Goal: Task Accomplishment & Management: Use online tool/utility

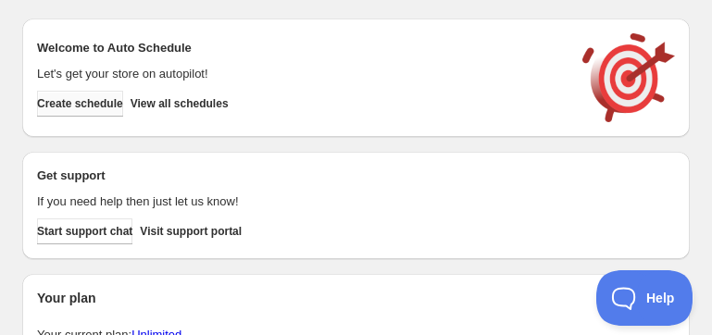
click at [123, 96] on button "Create schedule" at bounding box center [80, 104] width 86 height 26
click at [217, 113] on button "View all schedules" at bounding box center [179, 104] width 98 height 26
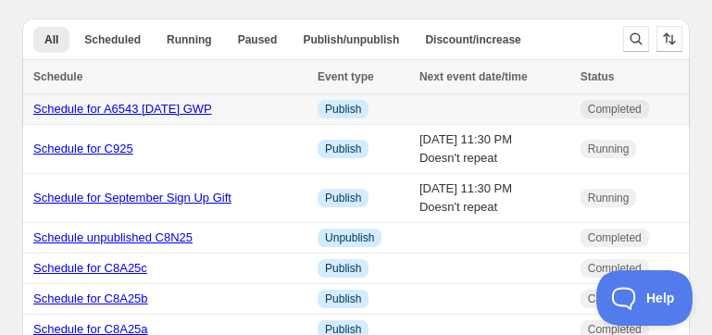
click at [209, 109] on link "Schedule for A6543 [DATE] GWP" at bounding box center [122, 109] width 179 height 14
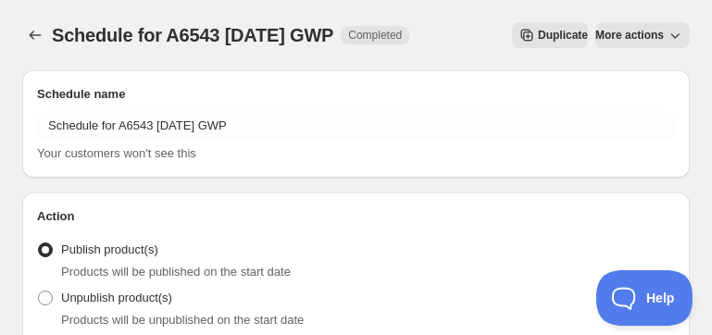
click at [520, 25] on button "Duplicate" at bounding box center [550, 35] width 76 height 26
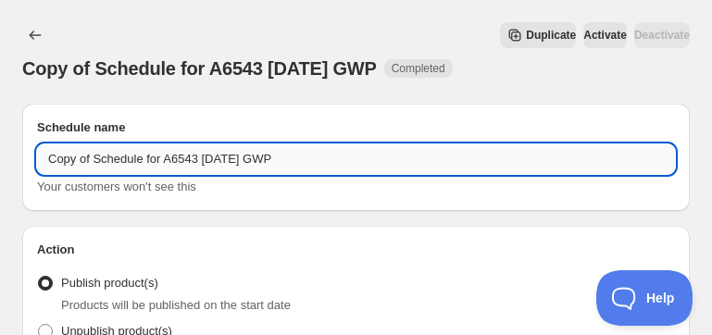
drag, startPoint x: 170, startPoint y: 159, endPoint x: 208, endPoint y: 159, distance: 37.9
click at [208, 159] on input "Copy of Schedule for A6543 [DATE] GWP" at bounding box center [356, 159] width 638 height 30
paste input "4"
click at [246, 154] on input "Copy of Schedule for A6544 [DATE] GWP" at bounding box center [356, 159] width 638 height 30
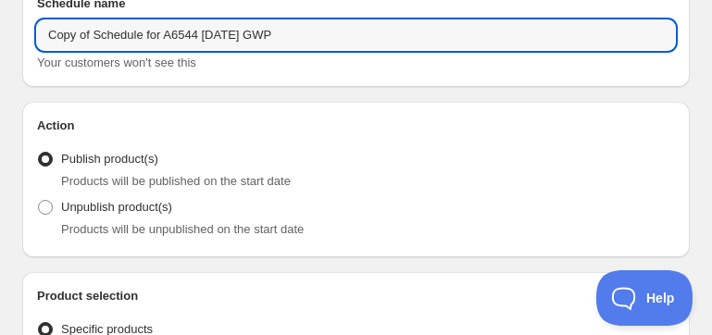
scroll to position [148, 0]
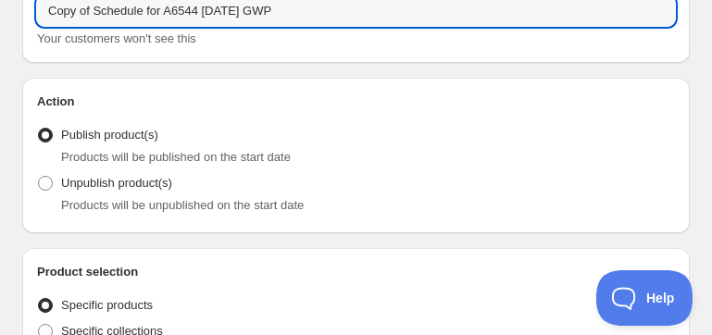
drag, startPoint x: 99, startPoint y: 11, endPoint x: -7, endPoint y: 15, distance: 106.5
click at [0, 15] on html "Copy of Schedule for A6544 [DATE] GWP. This page is ready Copy of Schedule for …" at bounding box center [356, 19] width 712 height 335
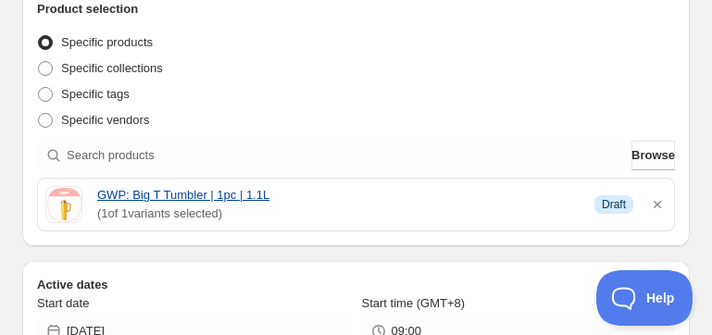
scroll to position [411, 0]
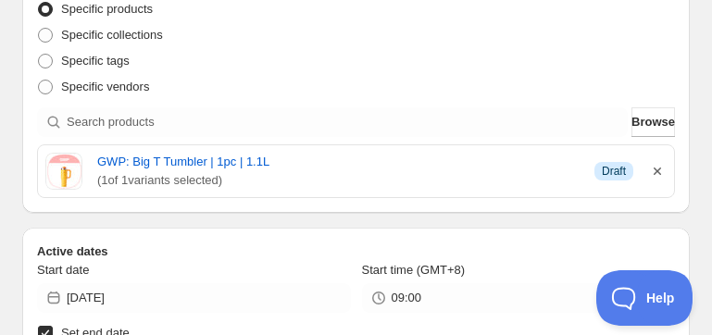
type input "Schedule for A6544 [DATE] GWP"
click at [656, 170] on icon "button" at bounding box center [656, 170] width 7 height 7
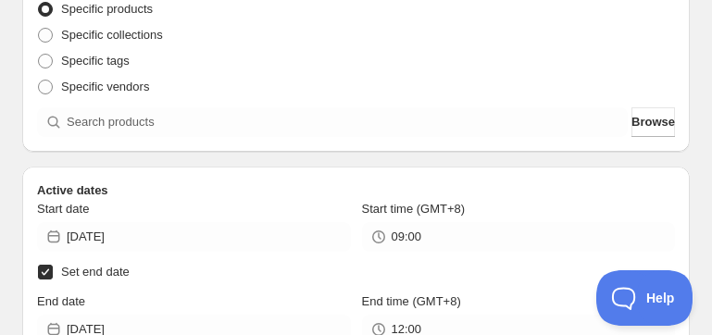
click at [422, 139] on div "Product selection Entity type Specific products Specific collections Specific t…" at bounding box center [355, 52] width 667 height 200
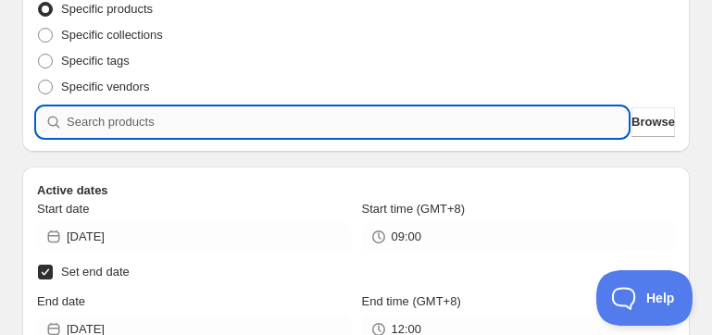
click at [420, 127] on input "search" at bounding box center [347, 122] width 561 height 30
paste input "A6544"
type input "A6544"
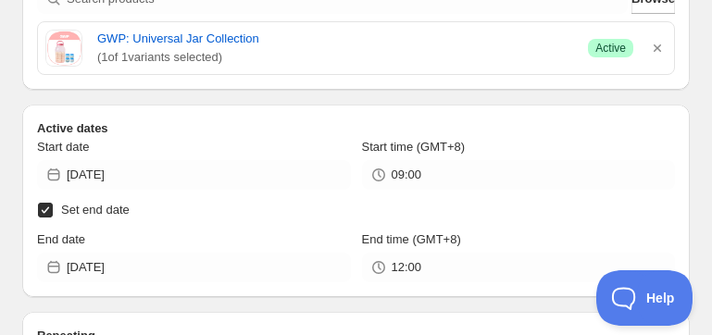
scroll to position [559, 0]
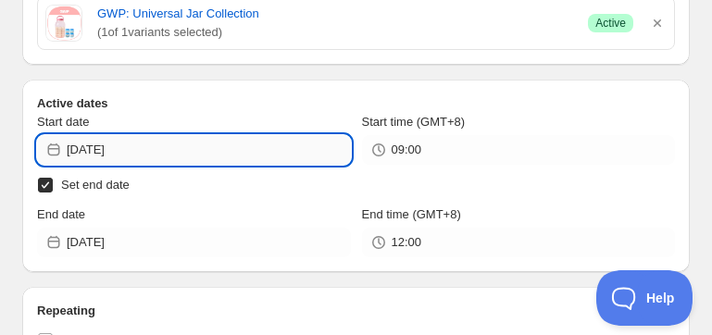
click at [161, 142] on input "[DATE]" at bounding box center [209, 150] width 284 height 30
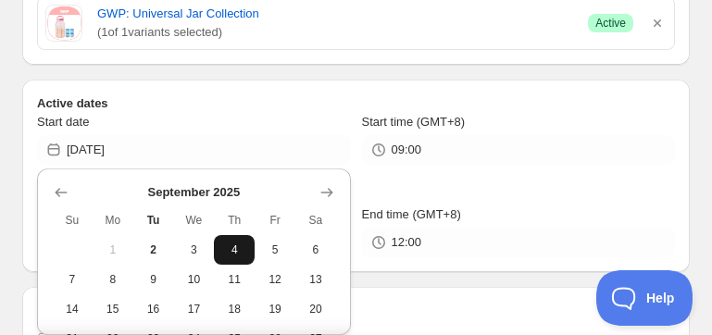
click at [228, 245] on span "4" at bounding box center [234, 249] width 26 height 15
type input "[DATE]"
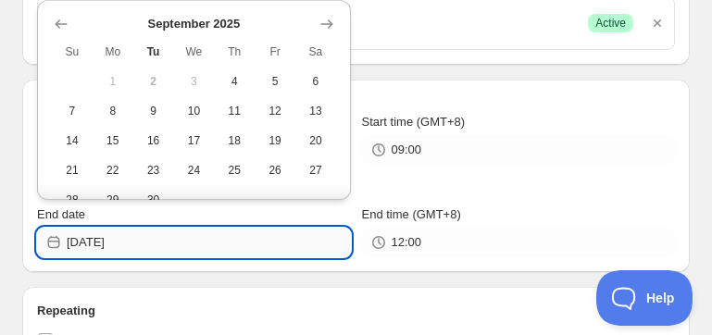
click at [159, 248] on input "[DATE]" at bounding box center [209, 243] width 284 height 30
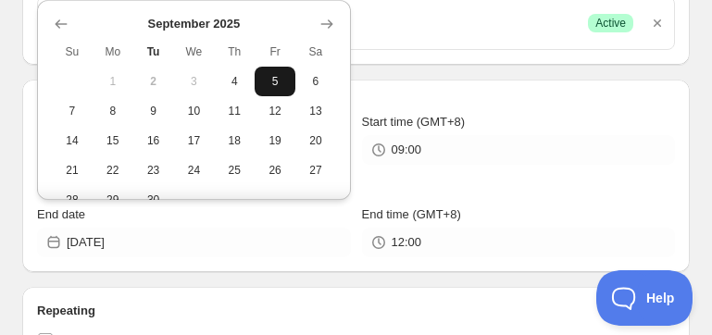
click at [267, 86] on span "5" at bounding box center [275, 81] width 26 height 15
type input "[DATE]"
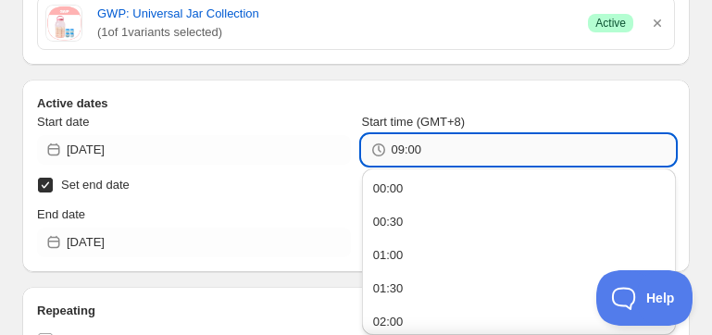
click at [419, 148] on input "09:00" at bounding box center [533, 150] width 284 height 30
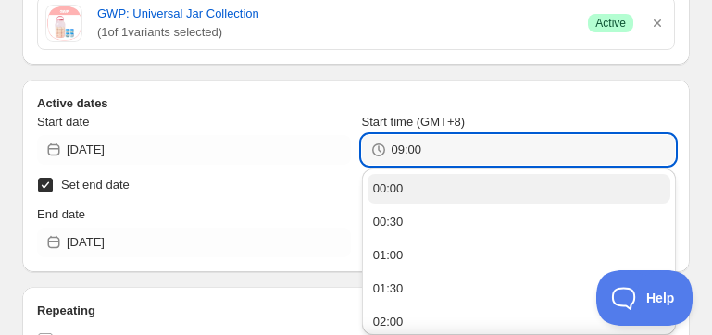
click at [409, 187] on button "00:00" at bounding box center [518, 189] width 303 height 30
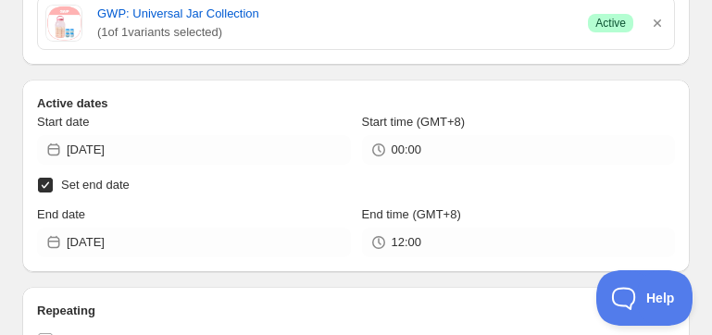
type input "00:00"
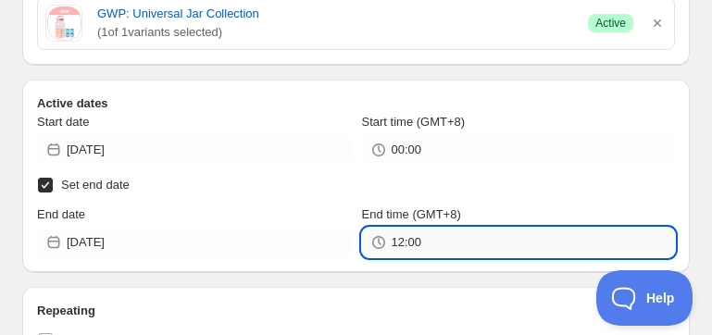
click at [430, 234] on input "12:00" at bounding box center [533, 243] width 284 height 30
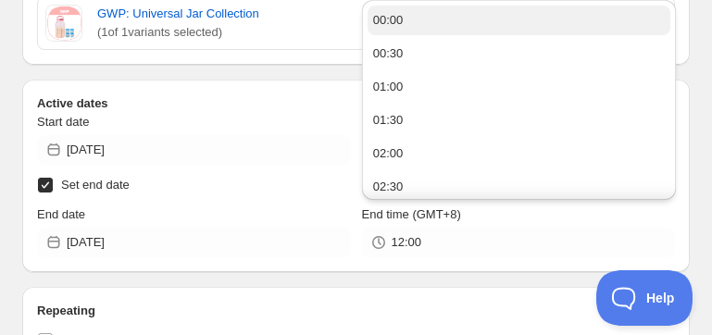
click at [417, 26] on button "00:00" at bounding box center [518, 21] width 303 height 30
type input "00:00"
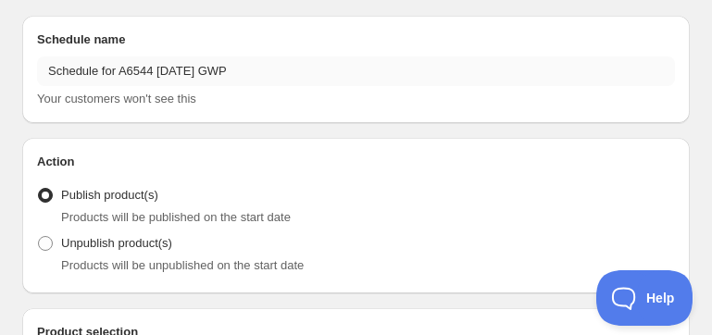
scroll to position [0, 0]
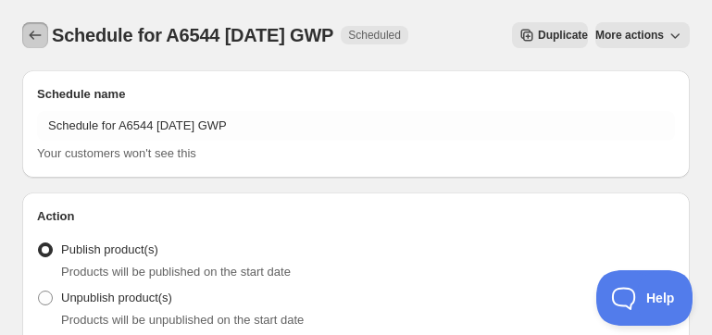
click at [35, 43] on icon "Schedules" at bounding box center [35, 35] width 19 height 19
